Goal: Task Accomplishment & Management: Manage account settings

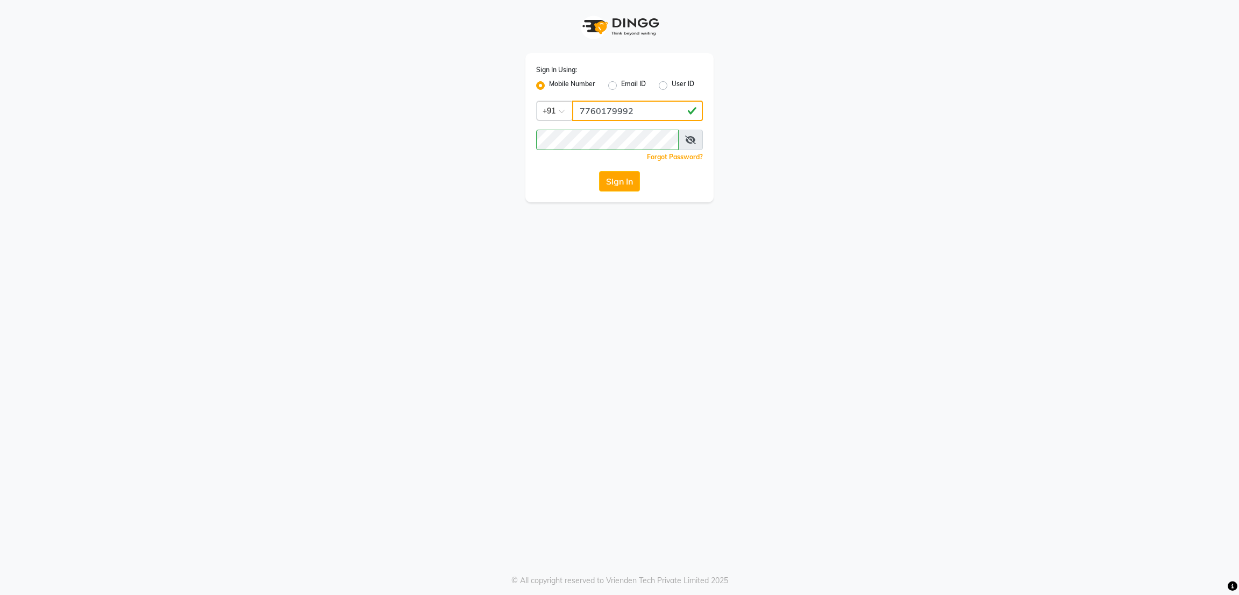
click at [628, 116] on input "7760179992" at bounding box center [637, 111] width 131 height 20
type input "8073170422"
click at [617, 175] on button "Sign In" at bounding box center [619, 181] width 41 height 20
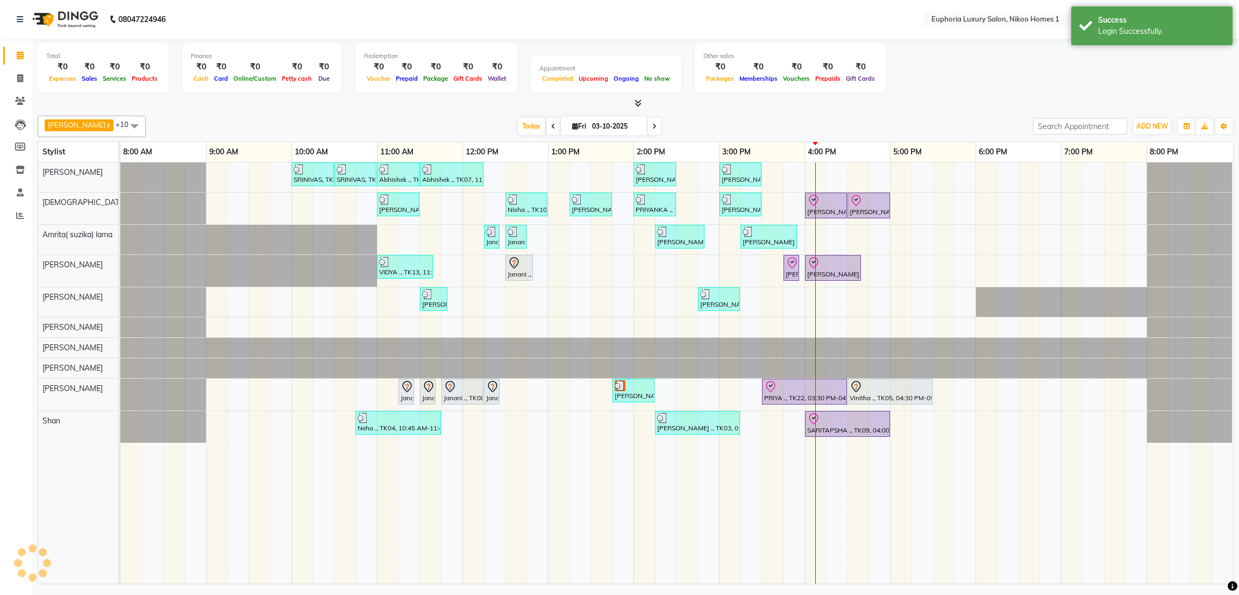
select select "en"
